Goal: Information Seeking & Learning: Learn about a topic

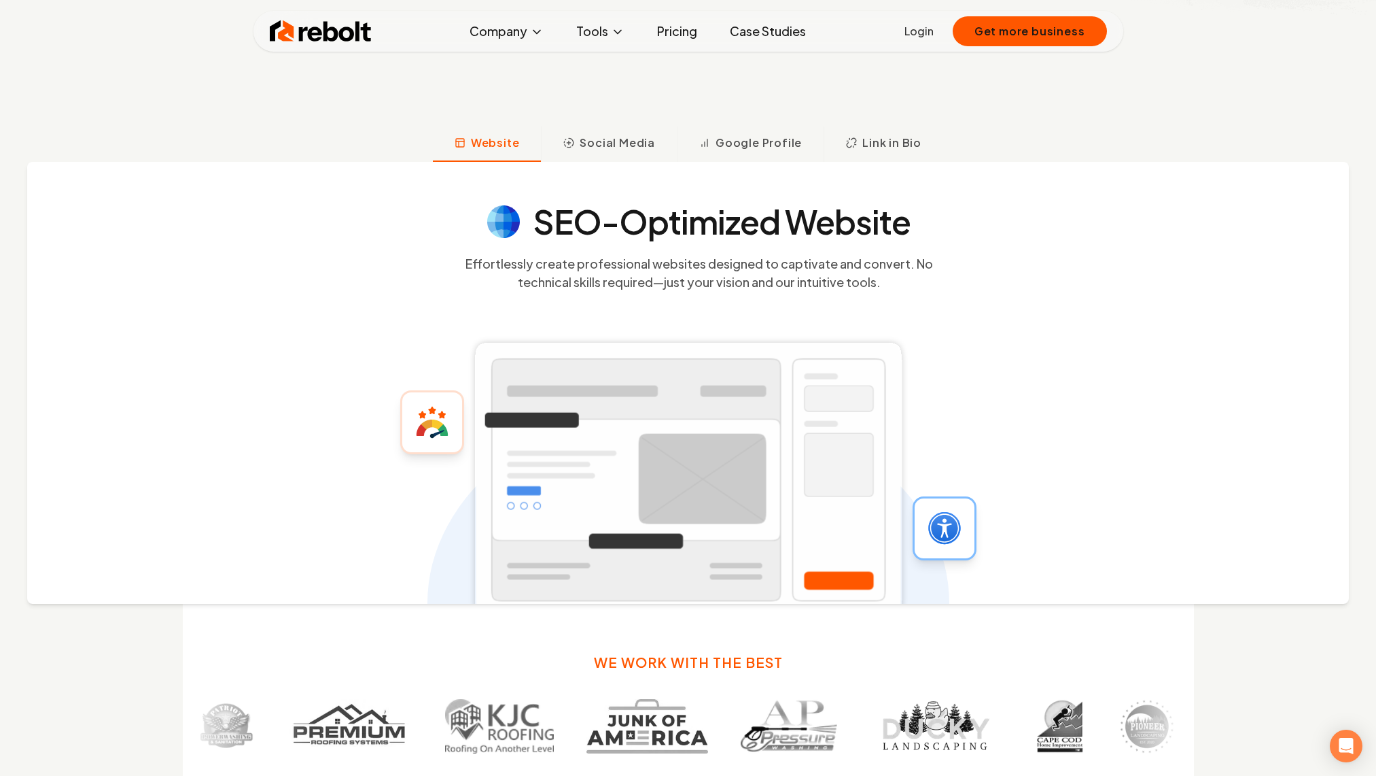
scroll to position [595, 0]
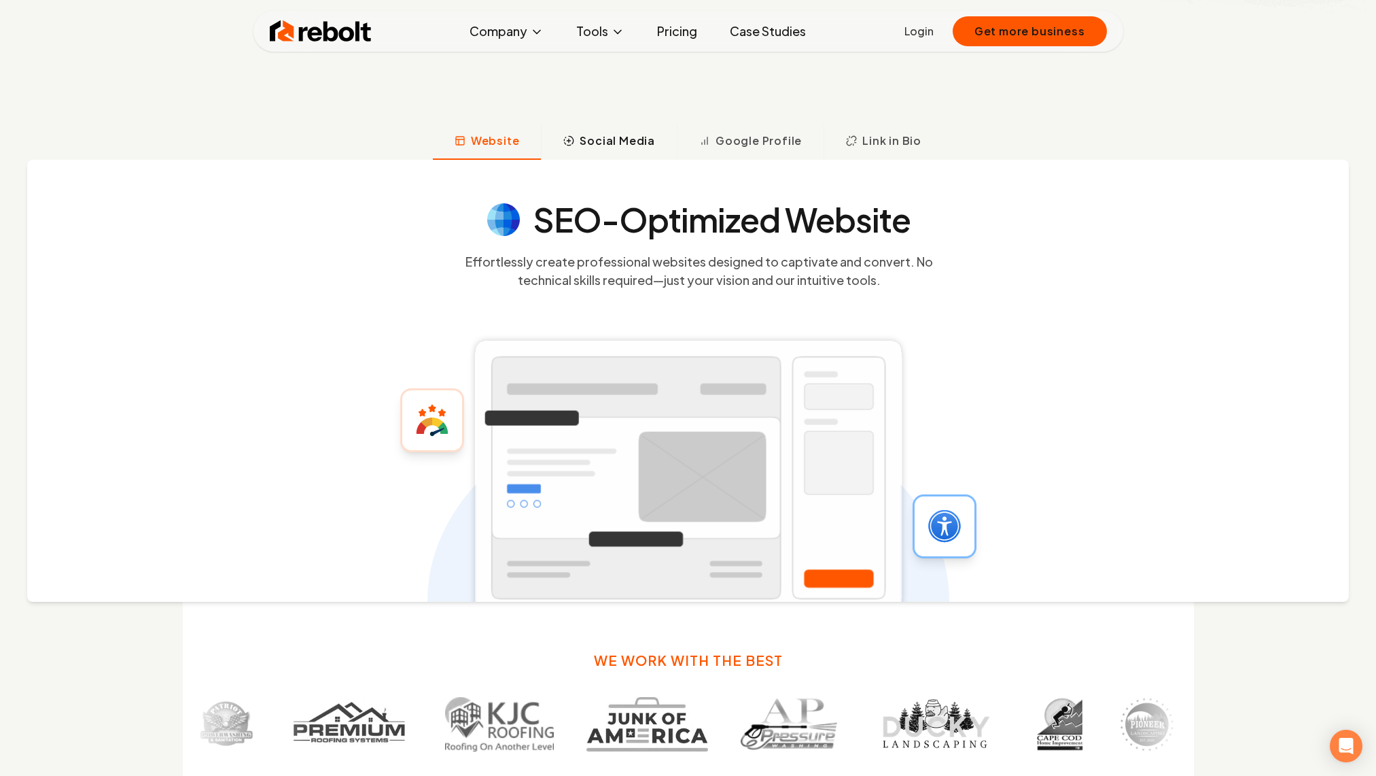
click at [610, 141] on span "Social Media" at bounding box center [617, 141] width 75 height 16
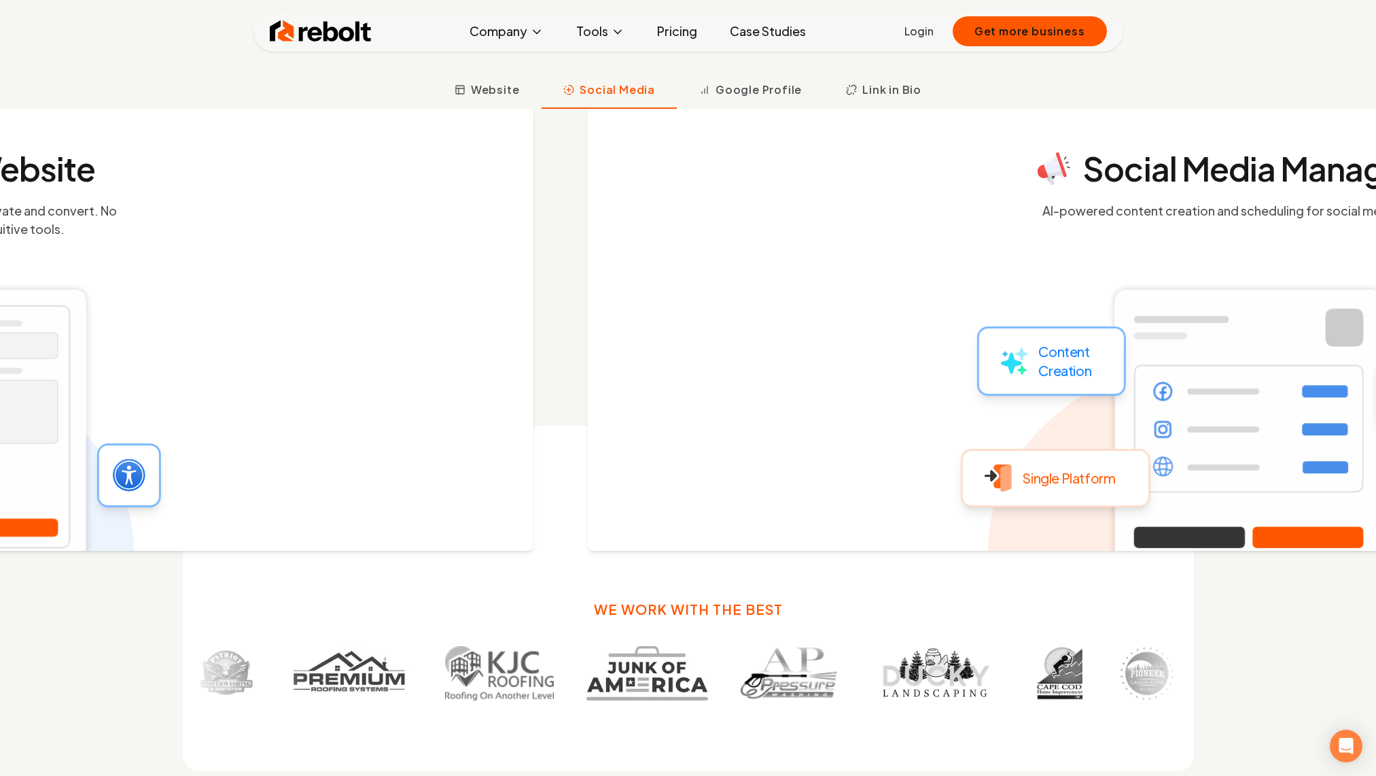
scroll to position [653, 0]
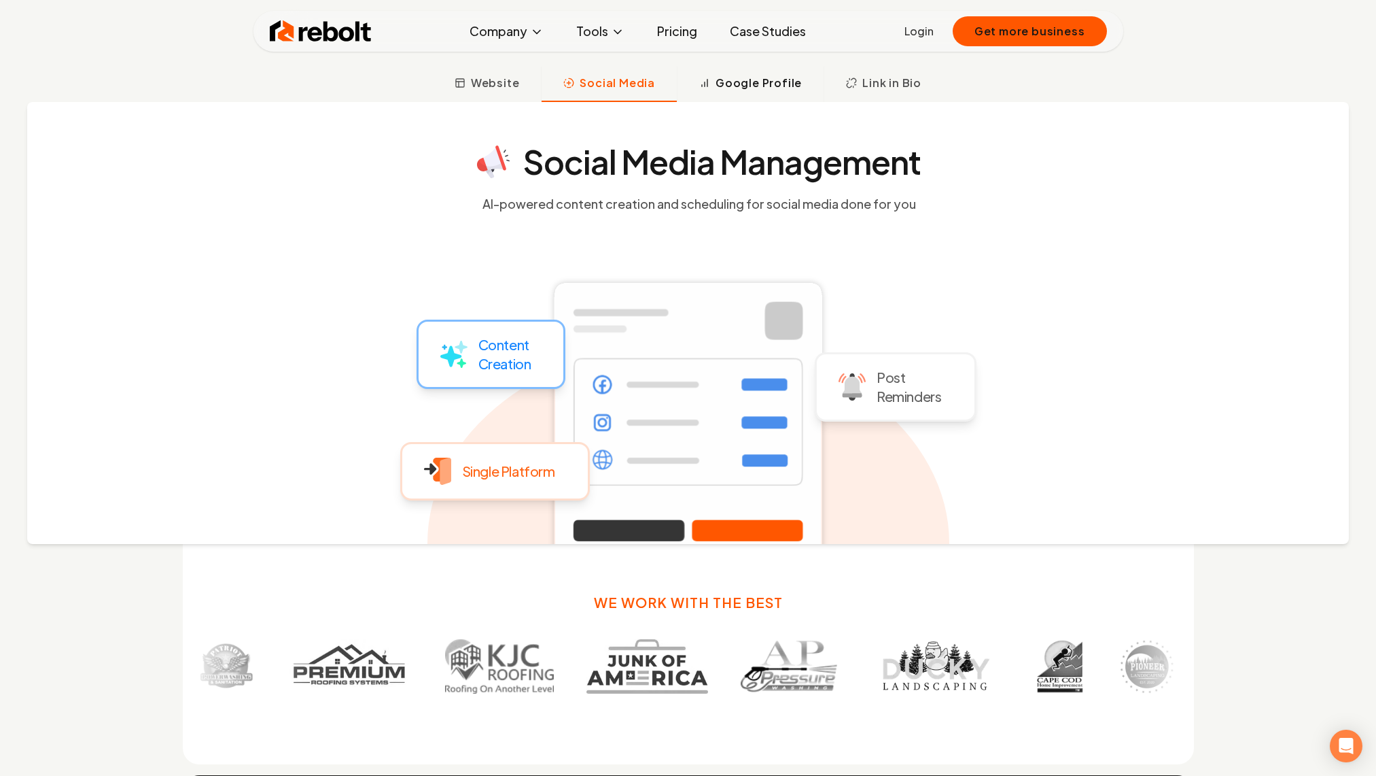
click at [732, 92] on button "Google Profile" at bounding box center [750, 84] width 147 height 35
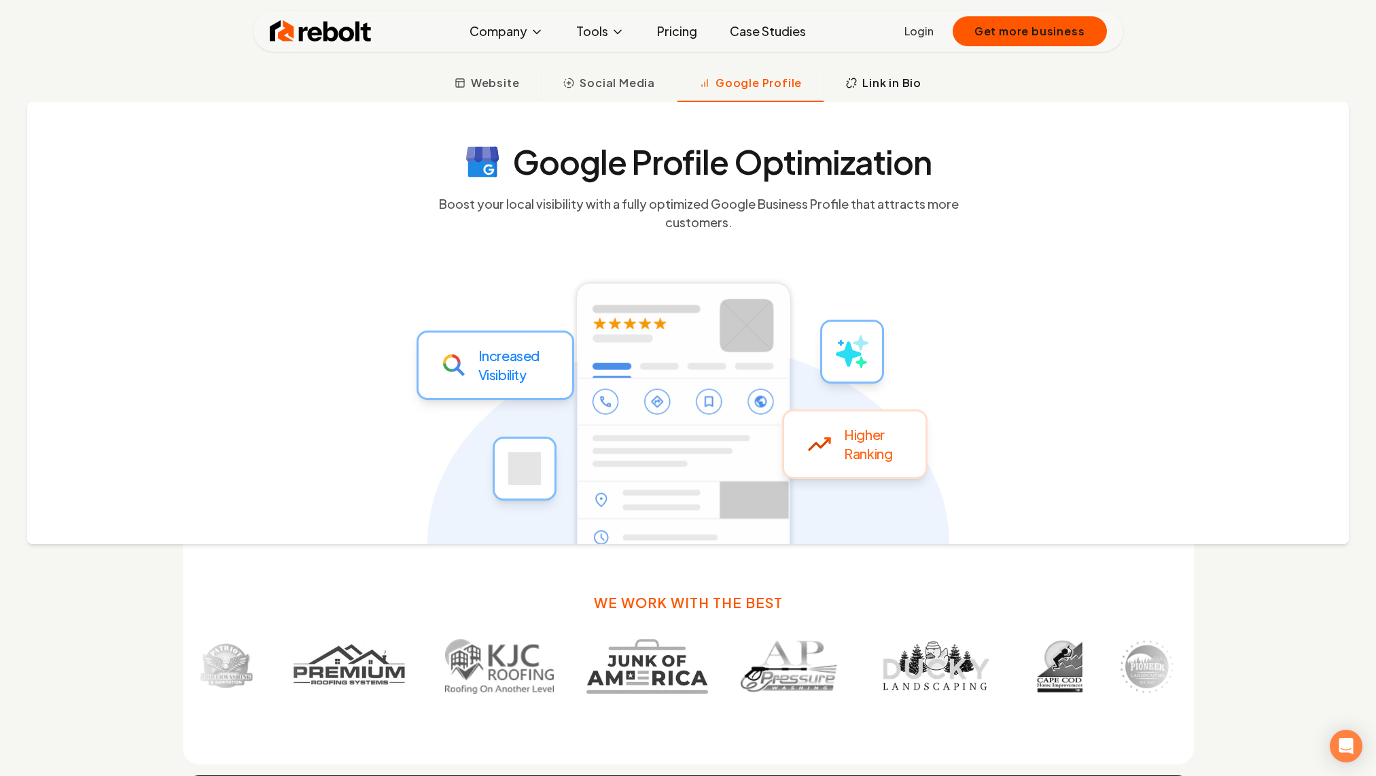
click at [855, 84] on button "Link in Bio" at bounding box center [884, 84] width 120 height 35
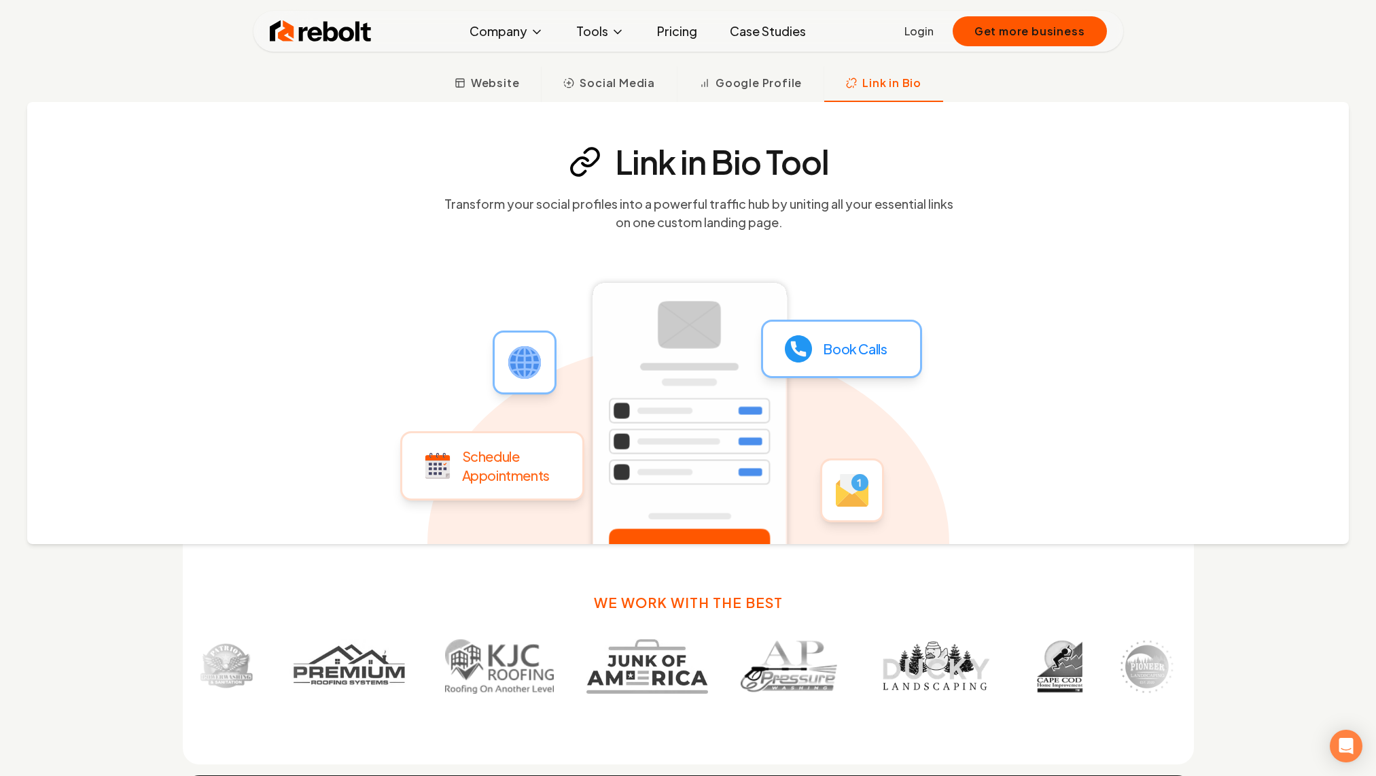
click at [680, 35] on link "Pricing" at bounding box center [677, 31] width 62 height 27
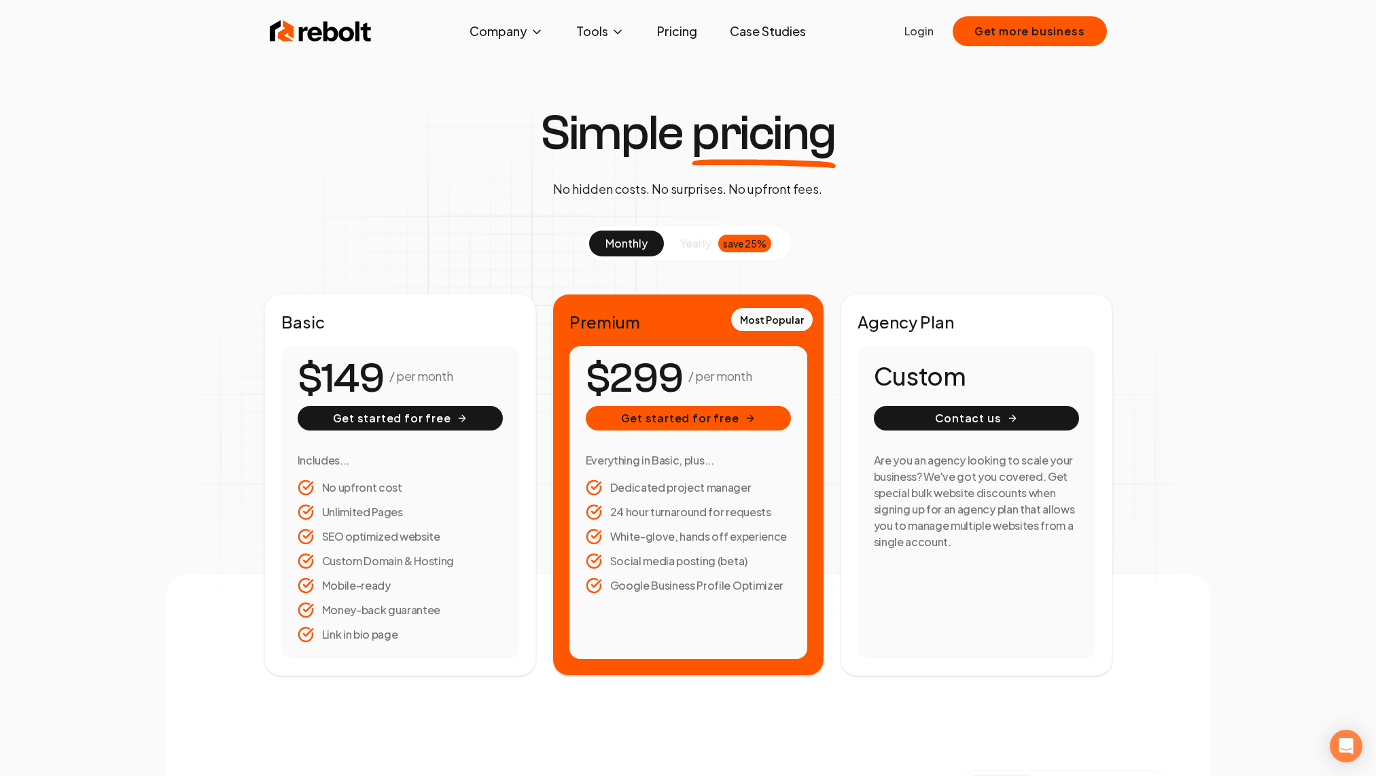
click at [715, 235] on button "yearly save 25%" at bounding box center [726, 243] width 124 height 26
click at [642, 234] on button "monthly" at bounding box center [626, 243] width 75 height 26
click at [670, 29] on link "Pricing" at bounding box center [677, 31] width 62 height 27
click at [607, 27] on button "Tools" at bounding box center [601, 31] width 70 height 27
click at [493, 88] on link "About" at bounding box center [507, 79] width 136 height 27
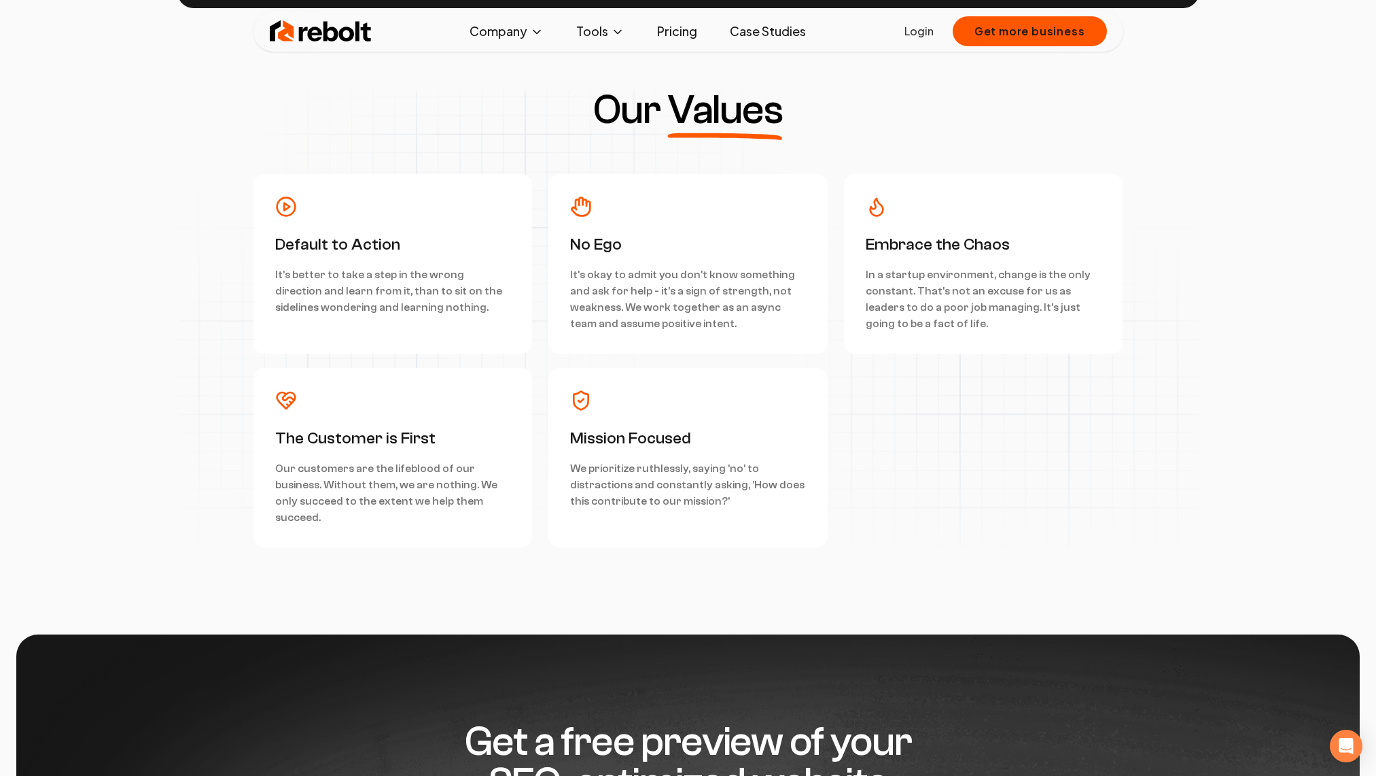
scroll to position [3399, 0]
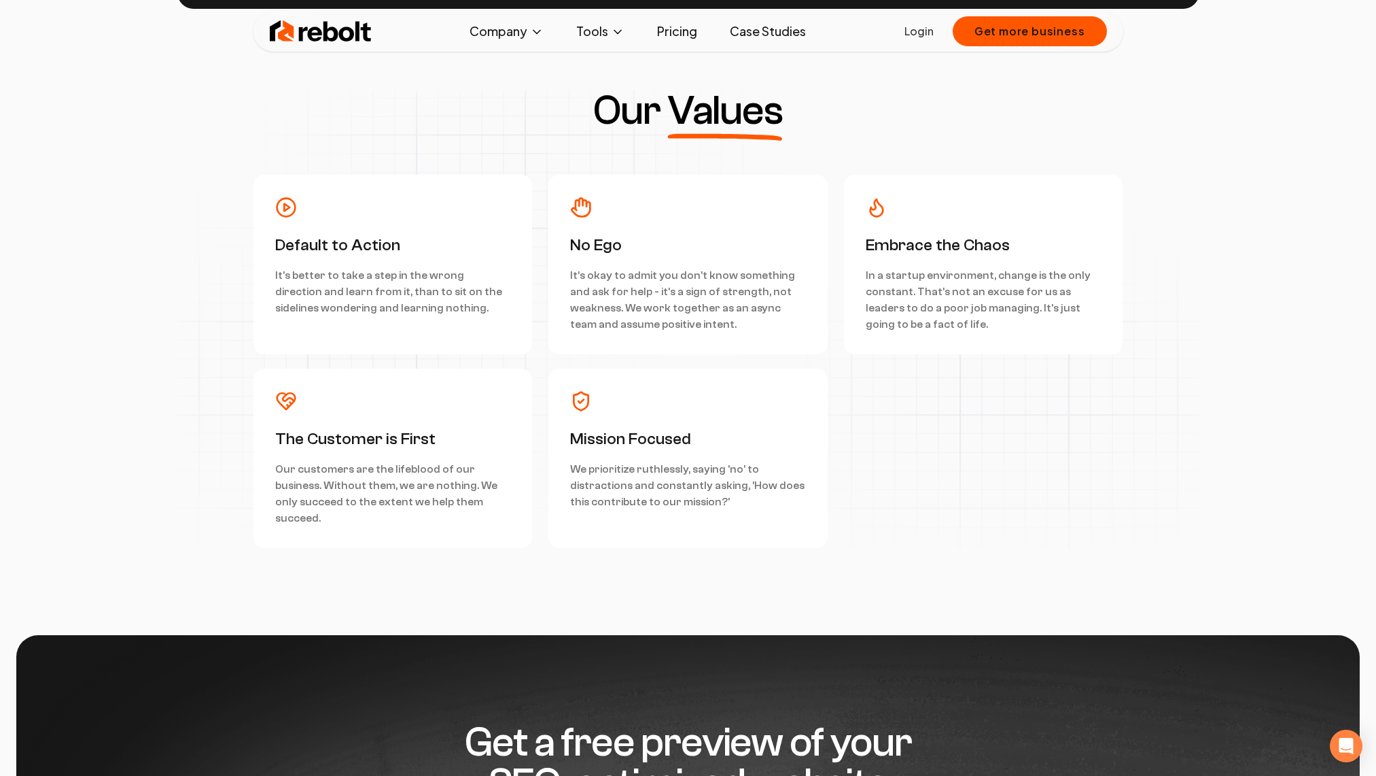
drag, startPoint x: 321, startPoint y: 420, endPoint x: 459, endPoint y: 420, distance: 138.0
click at [372, 418] on div "The Customer is First Our customers are the lifeblood of our business. Without …" at bounding box center [393, 458] width 236 height 136
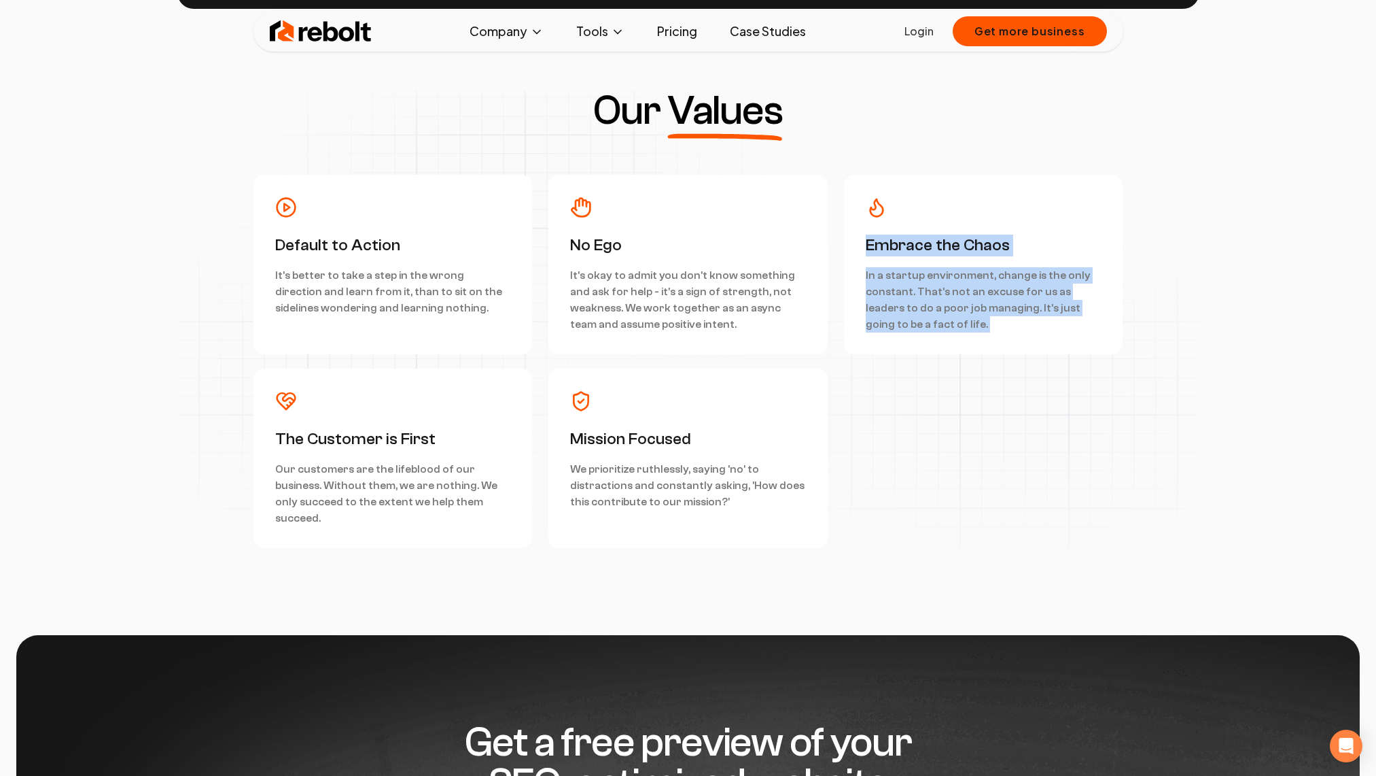
drag, startPoint x: 454, startPoint y: 376, endPoint x: 765, endPoint y: 348, distance: 312.5
click at [762, 343] on div "Default to Action It's better to take a step in the wrong direction and learn f…" at bounding box center [689, 361] width 870 height 373
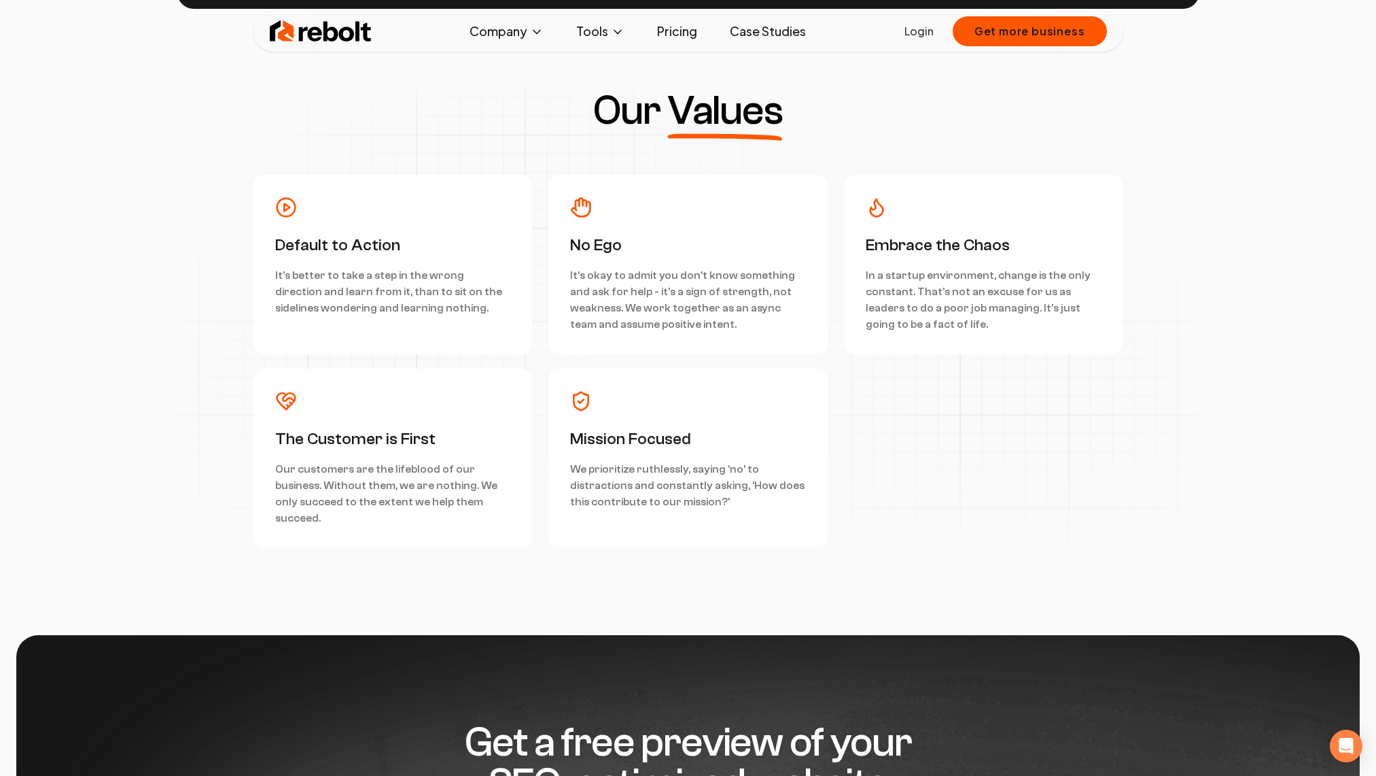
click at [799, 180] on div "No Ego It's okay to admit you don't know something and ask for help - it's a si…" at bounding box center [688, 264] width 279 height 179
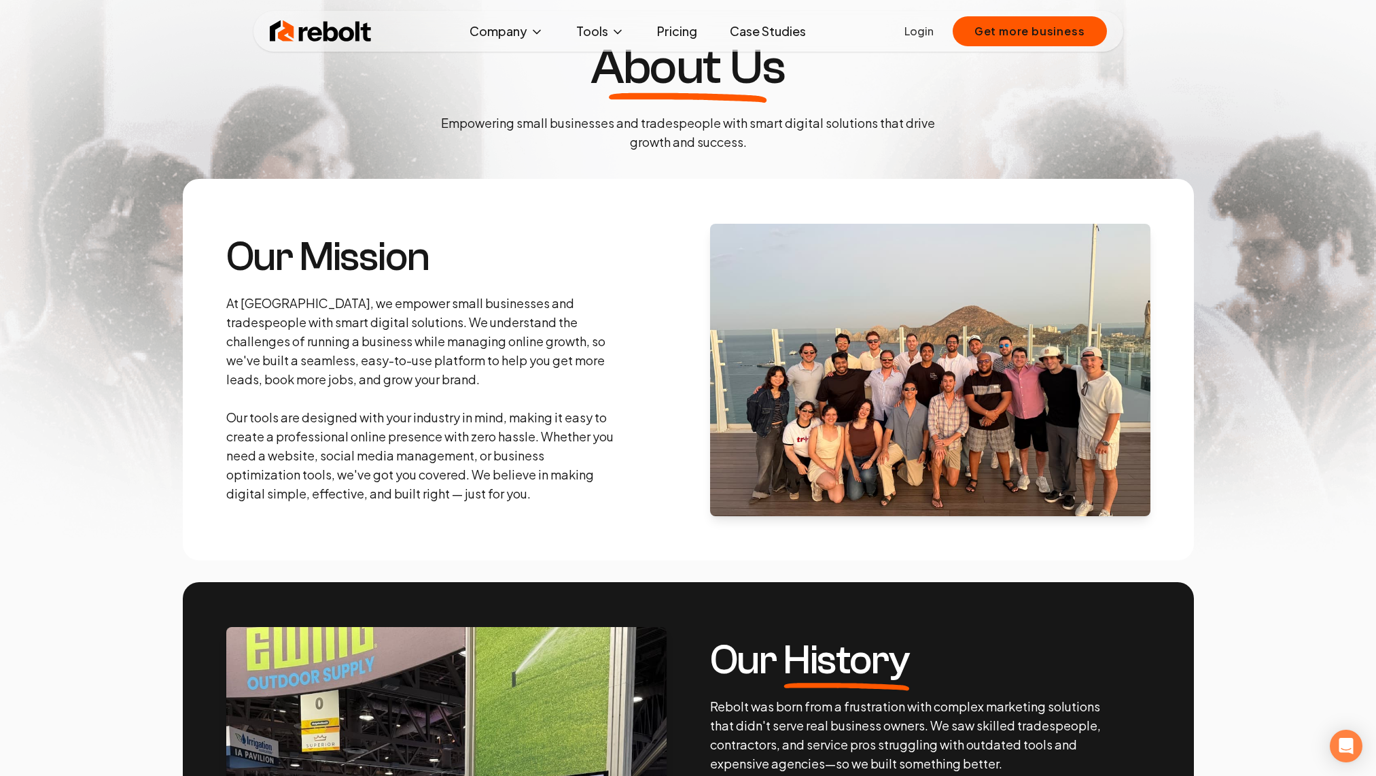
scroll to position [0, 0]
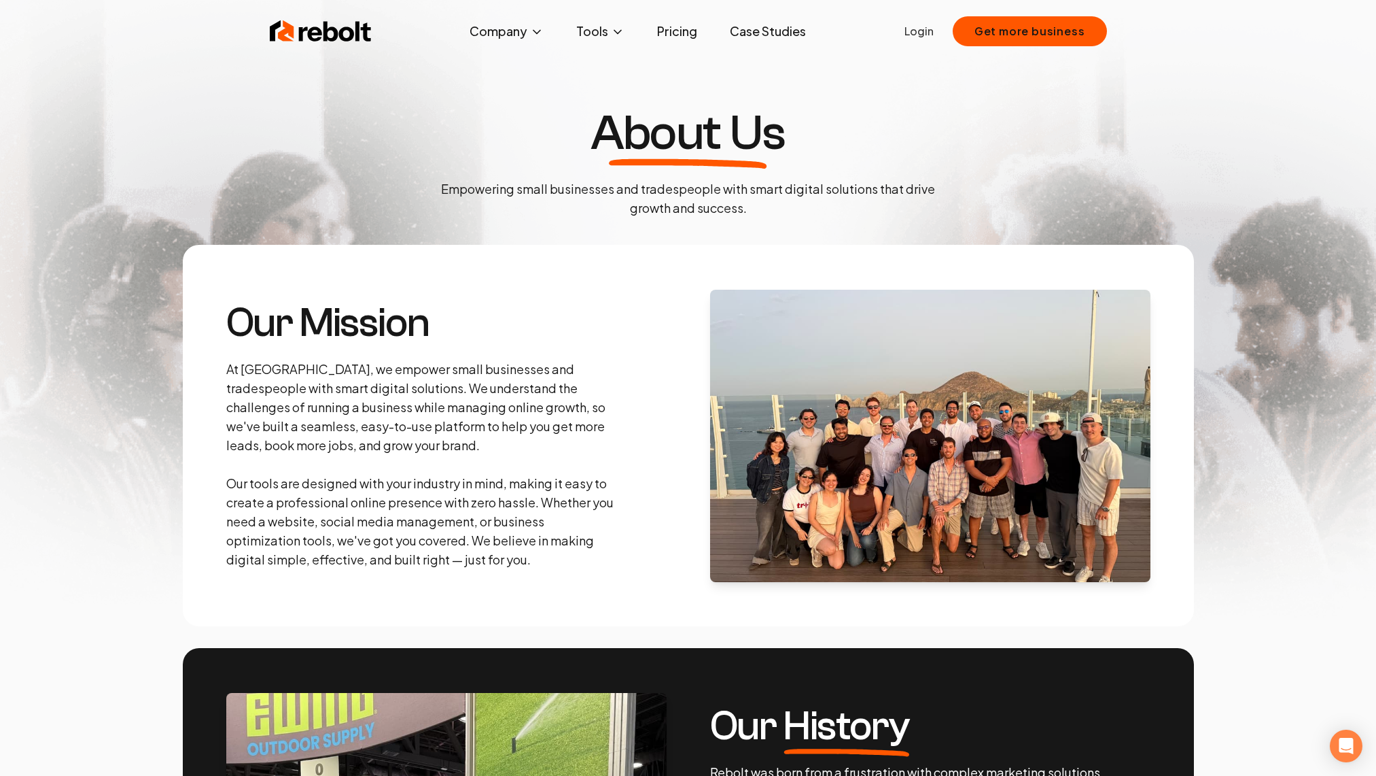
click at [319, 28] on img at bounding box center [321, 31] width 102 height 27
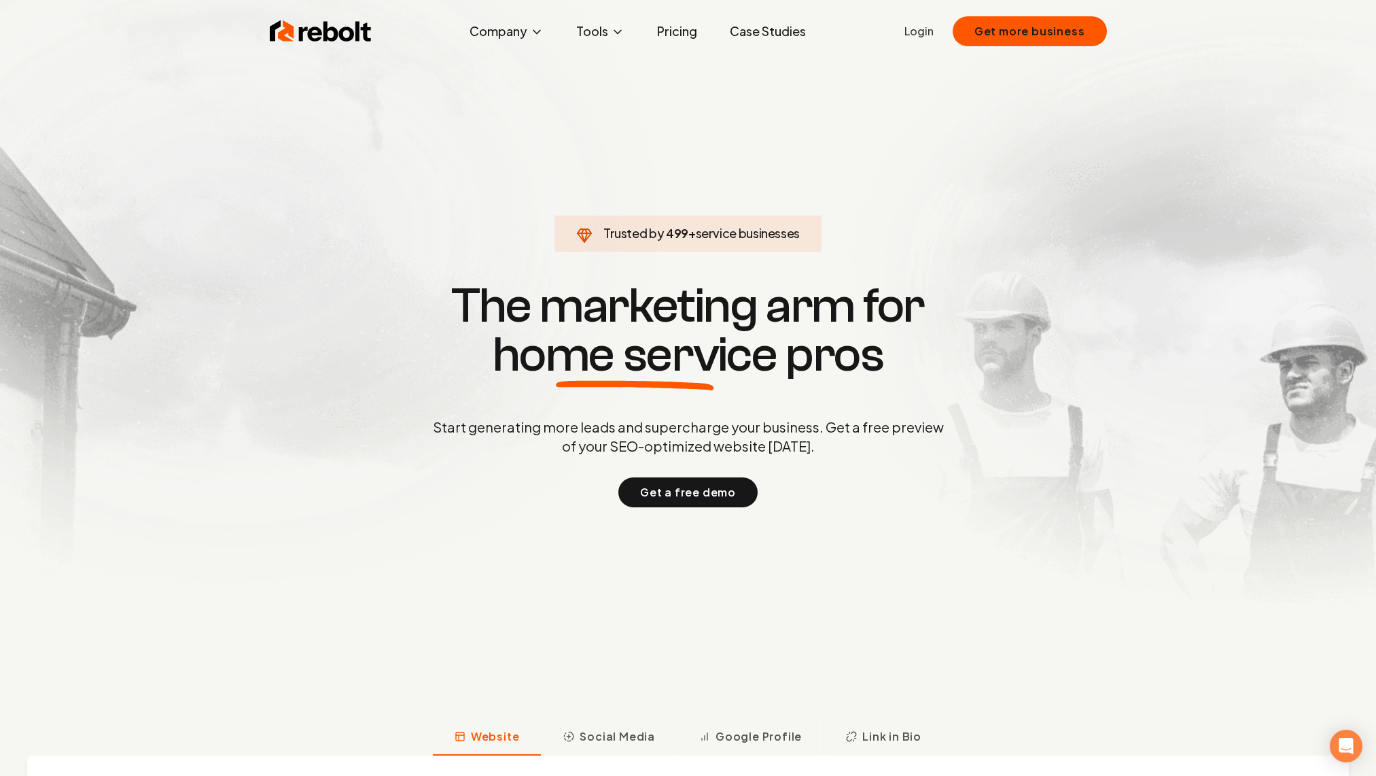
click at [789, 44] on link "Case Studies" at bounding box center [768, 31] width 98 height 27
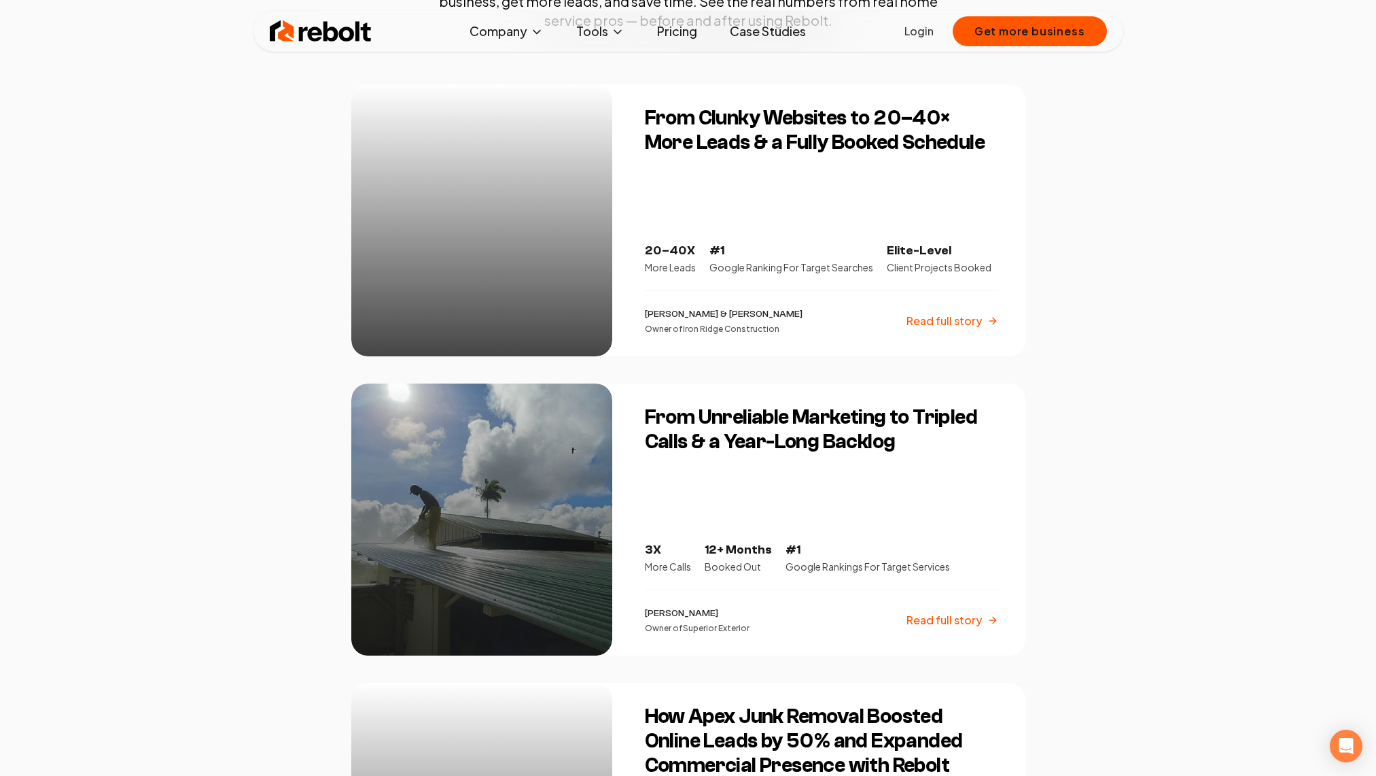
scroll to position [263, 0]
